Goal: Check status: Check status

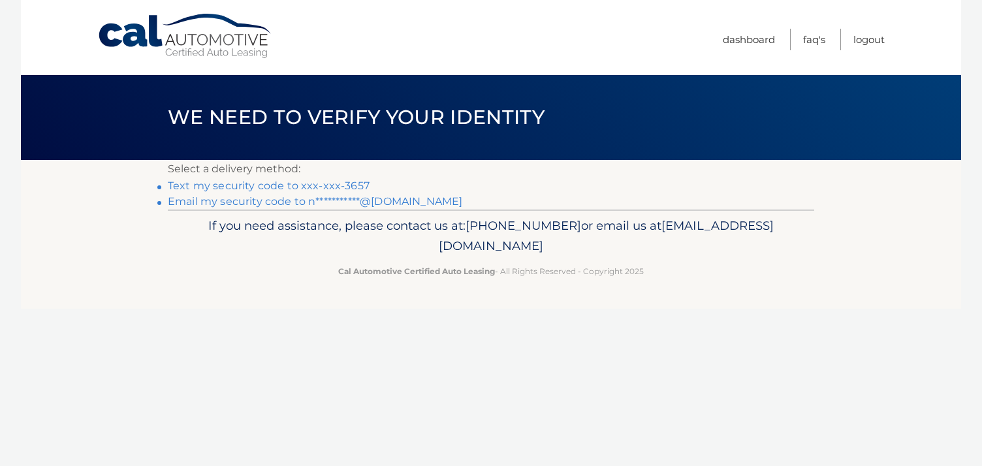
click at [289, 183] on link "Text my security code to xxx-xxx-3657" at bounding box center [269, 186] width 202 height 12
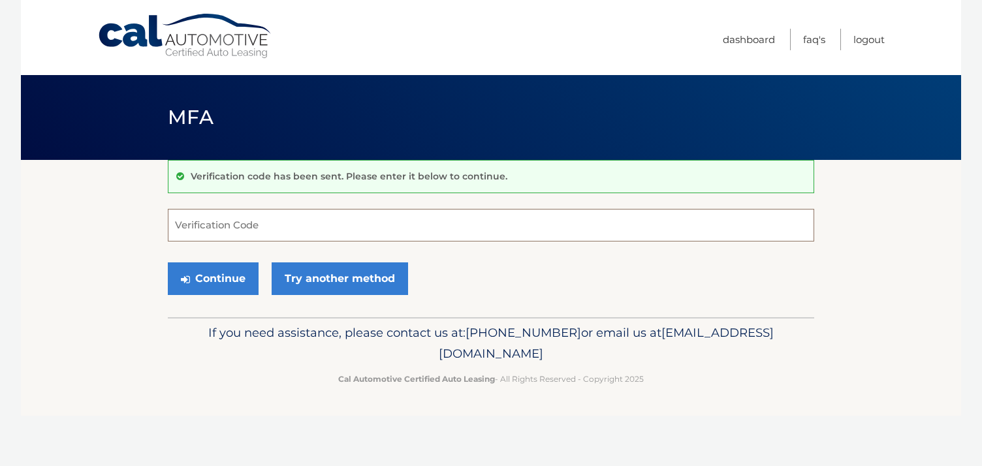
click at [195, 228] on input "Verification Code" at bounding box center [491, 225] width 646 height 33
type input "072690"
click at [245, 279] on button "Continue" at bounding box center [213, 278] width 91 height 33
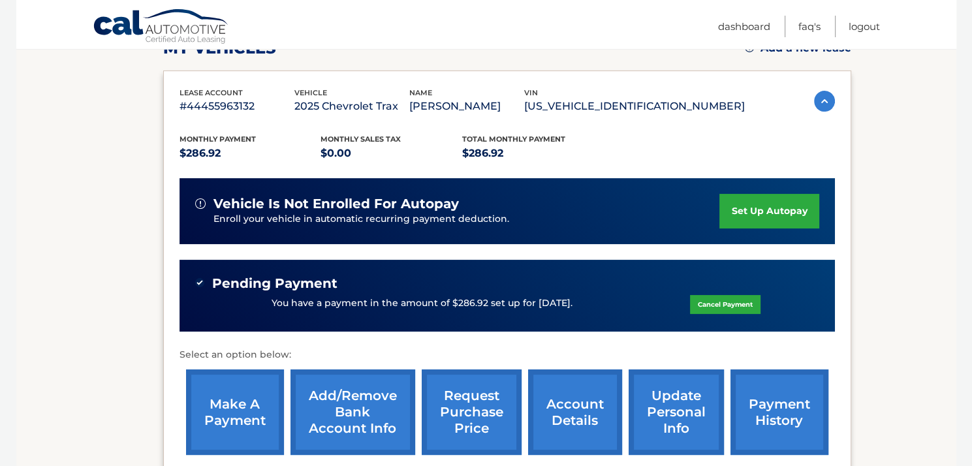
scroll to position [191, 0]
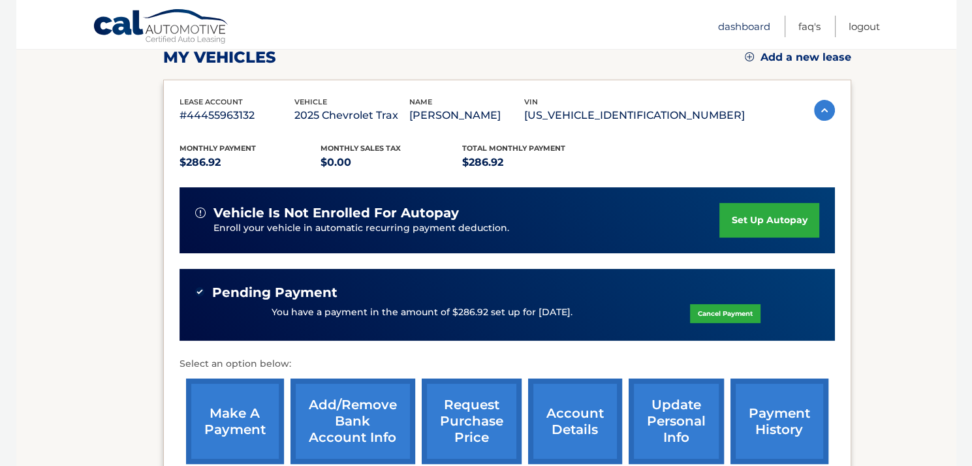
click at [752, 24] on link "Dashboard" at bounding box center [744, 27] width 52 height 22
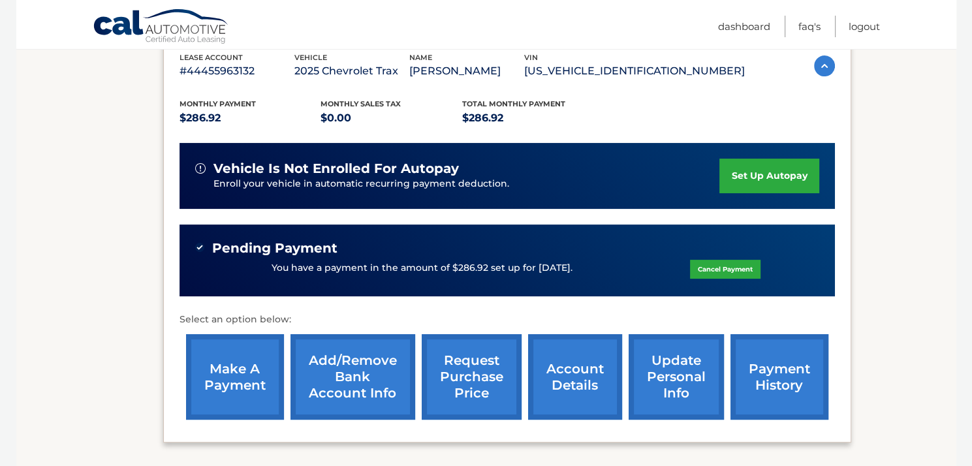
scroll to position [313, 0]
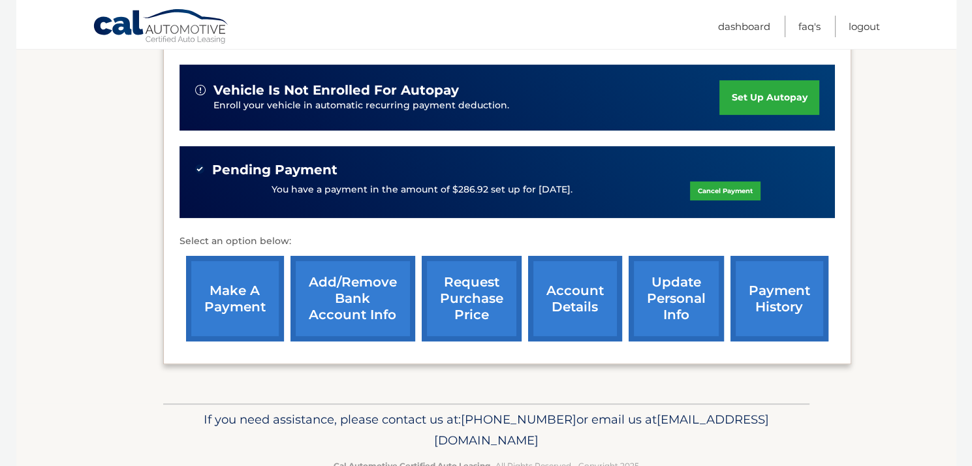
click at [782, 317] on link "payment history" at bounding box center [780, 299] width 98 height 86
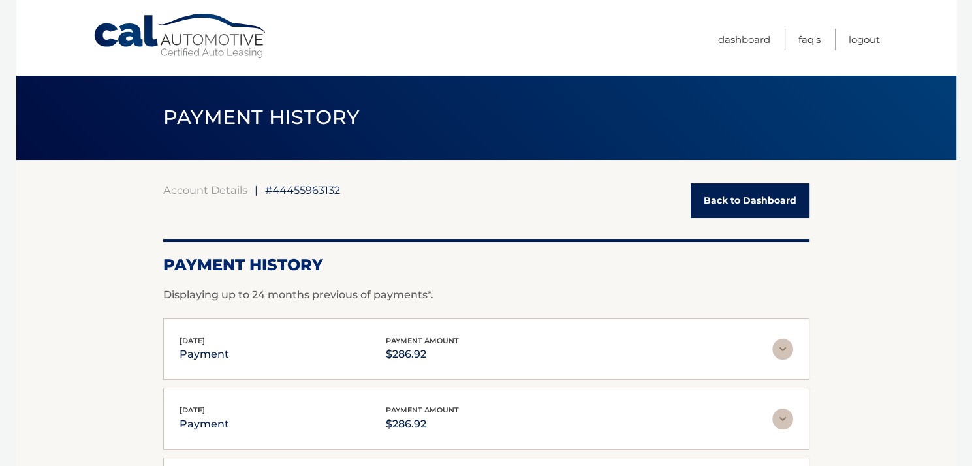
click at [780, 419] on img at bounding box center [782, 419] width 21 height 21
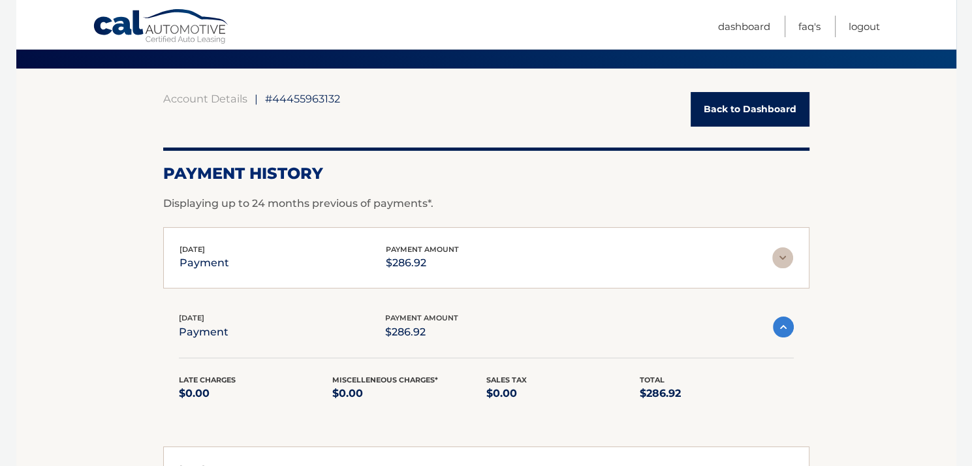
scroll to position [104, 0]
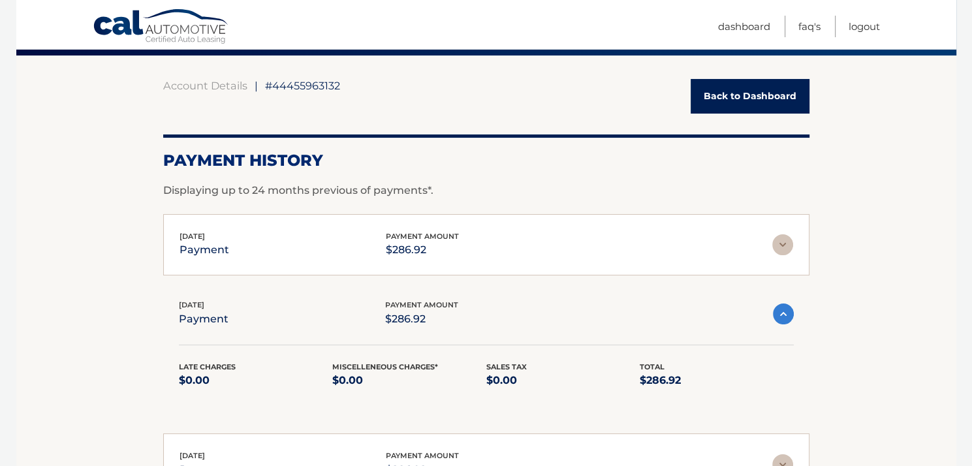
click at [788, 236] on img at bounding box center [782, 244] width 21 height 21
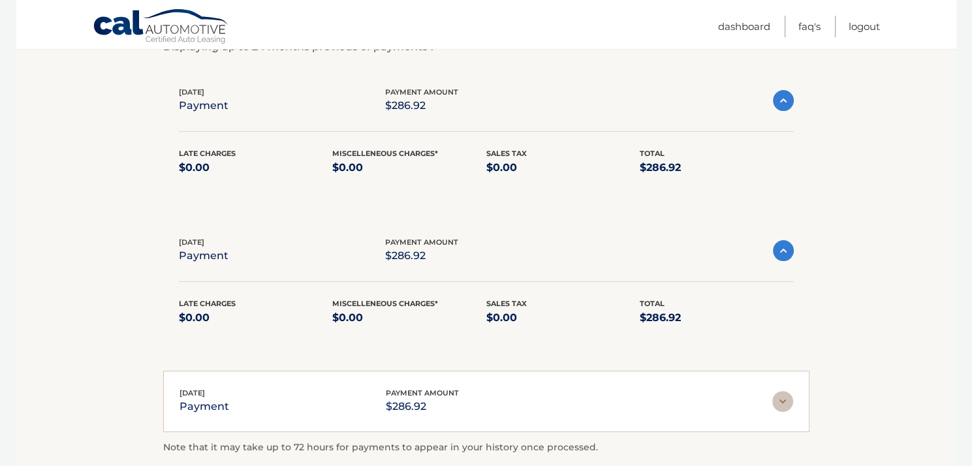
scroll to position [261, 0]
